Goal: Navigation & Orientation: Understand site structure

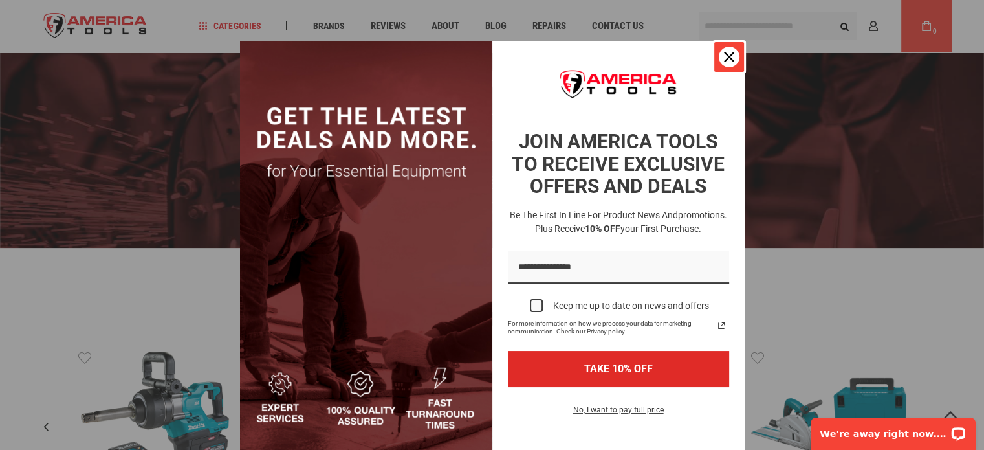
click at [727, 54] on icon "close icon" at bounding box center [729, 57] width 10 height 10
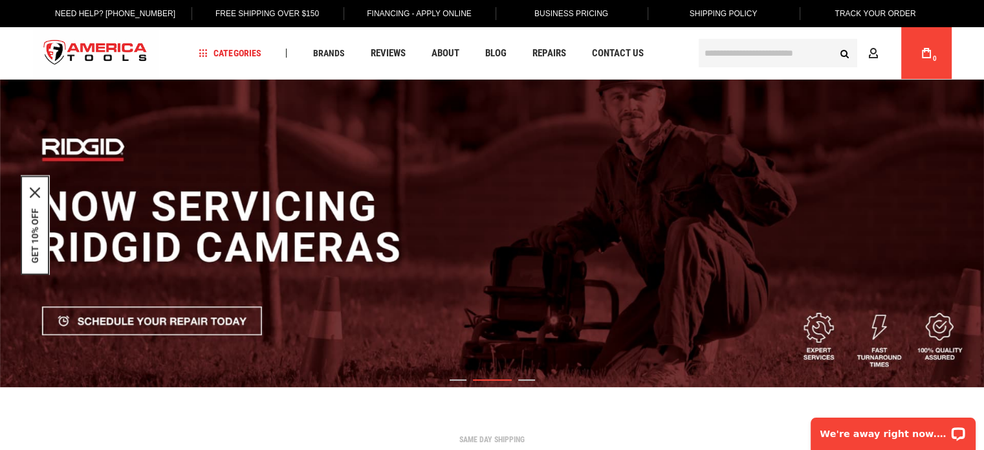
click at [530, 378] on img "2 / 3" at bounding box center [492, 233] width 984 height 307
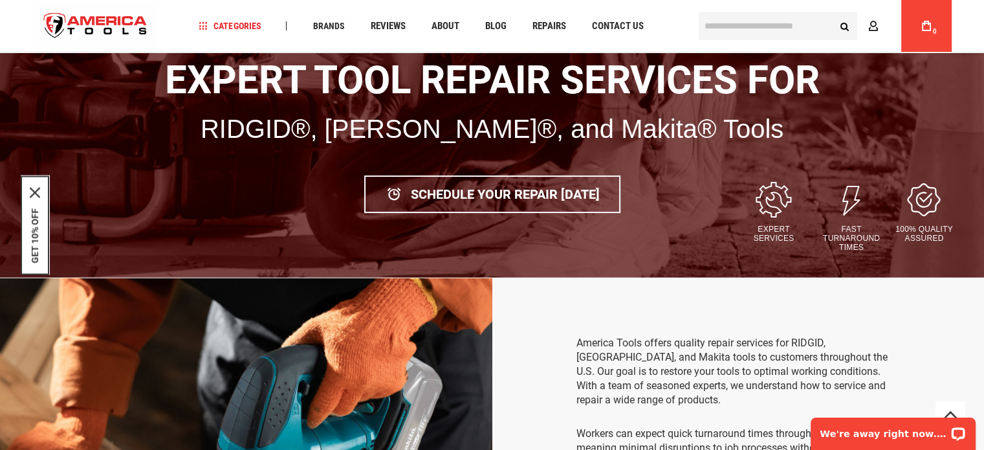
scroll to position [129, 0]
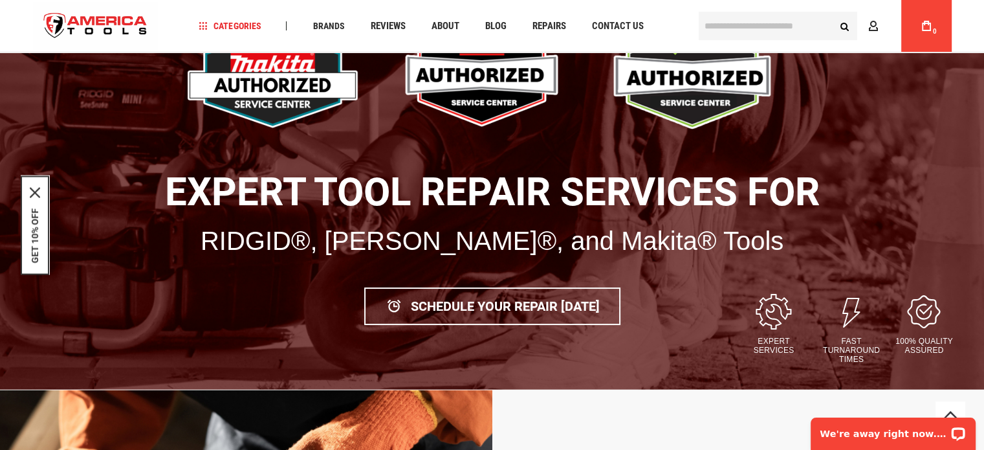
click at [112, 19] on img "store logo" at bounding box center [96, 26] width 126 height 49
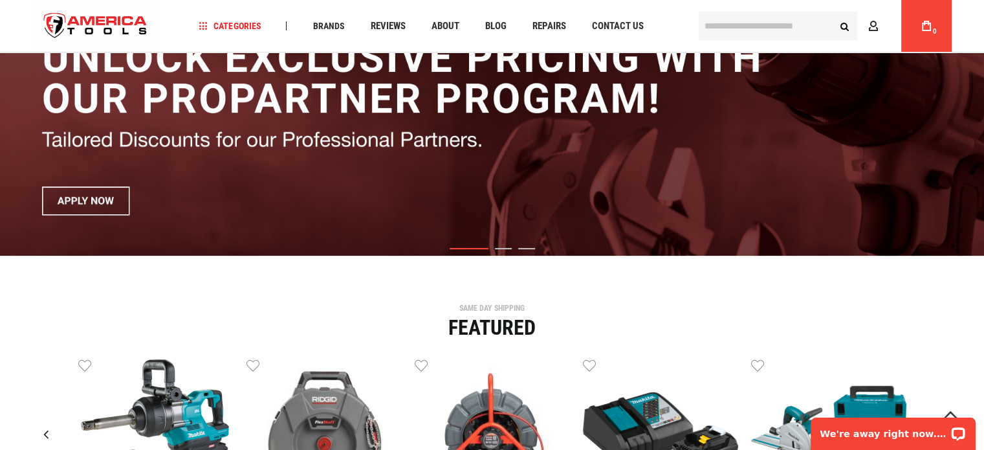
click at [501, 250] on img "1 / 3" at bounding box center [492, 101] width 984 height 307
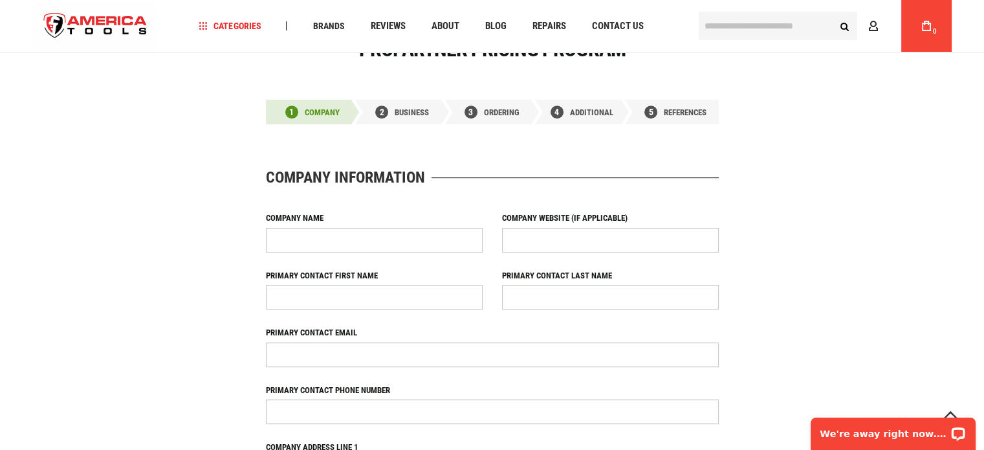
click at [76, 22] on img "store logo" at bounding box center [96, 26] width 126 height 49
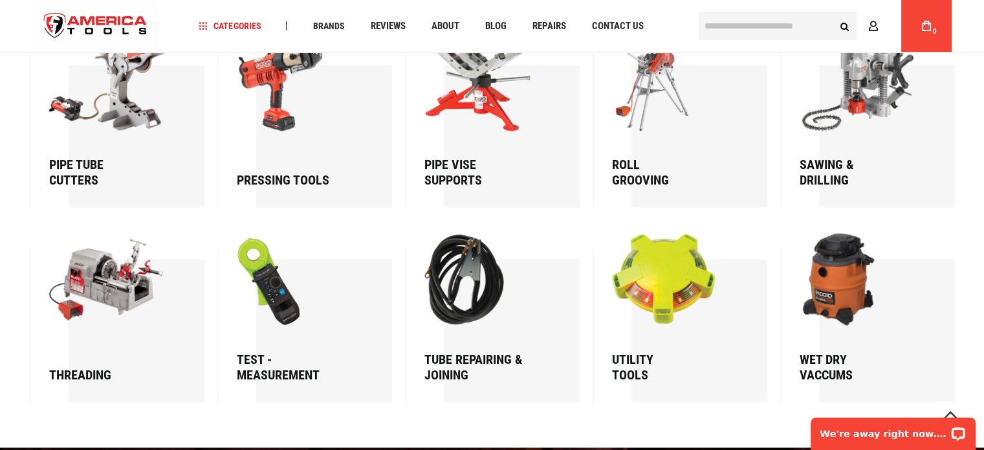
scroll to position [1959, 0]
